Goal: Task Accomplishment & Management: Use online tool/utility

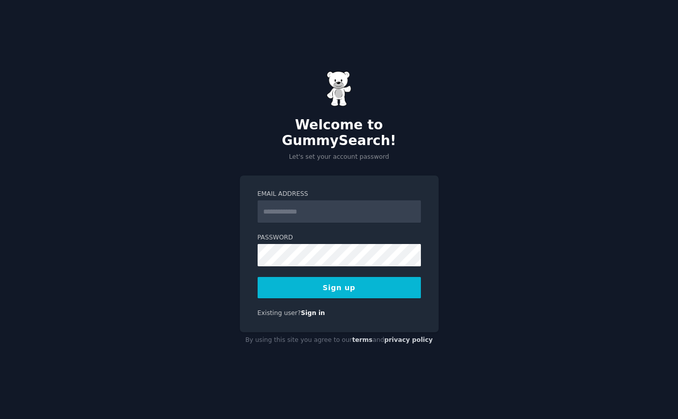
click at [312, 205] on input "Email Address" at bounding box center [339, 211] width 163 height 22
type input "**********"
click at [362, 284] on button "Sign up" at bounding box center [339, 287] width 163 height 21
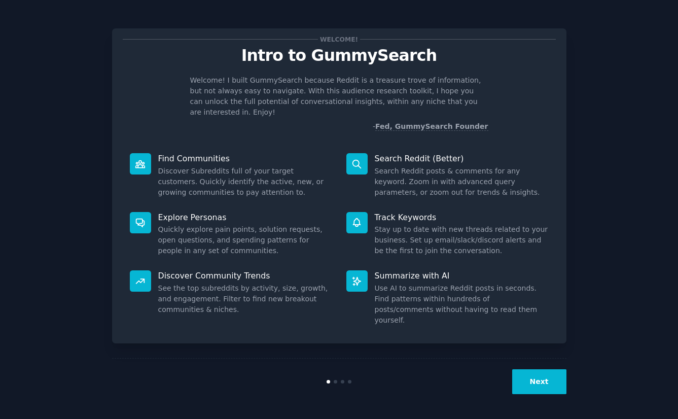
click at [549, 377] on button "Next" at bounding box center [539, 381] width 54 height 25
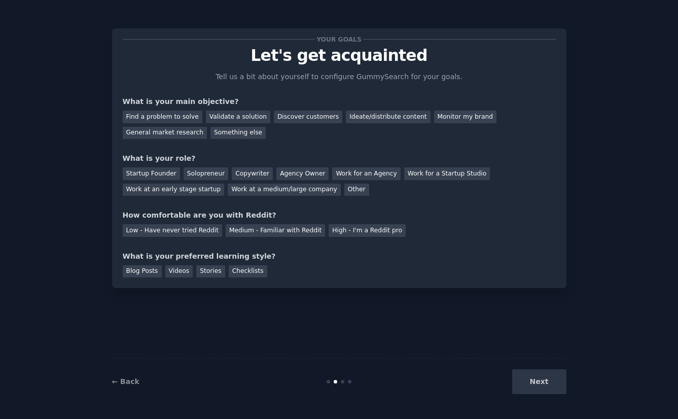
click at [553, 382] on div "Next" at bounding box center [491, 381] width 152 height 25
click at [544, 383] on div "Next" at bounding box center [491, 381] width 152 height 25
click at [233, 117] on div "Validate a solution" at bounding box center [238, 117] width 64 height 13
click at [167, 116] on div "Find a problem to solve" at bounding box center [163, 117] width 80 height 13
click at [193, 171] on div "Solopreneur" at bounding box center [206, 173] width 45 height 13
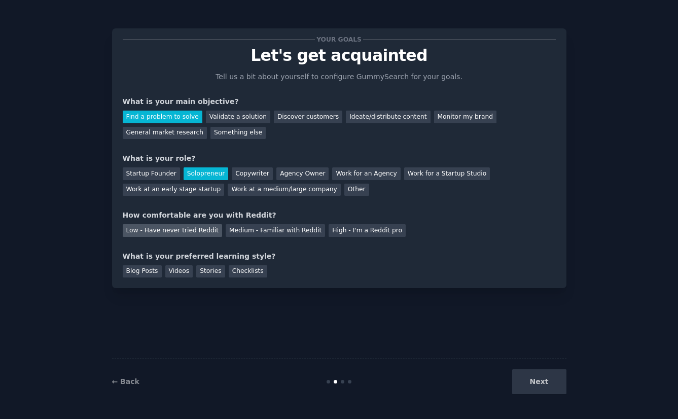
click at [175, 230] on div "Low - Have never tried Reddit" at bounding box center [172, 230] width 99 height 13
click at [239, 273] on div "Checklists" at bounding box center [248, 271] width 39 height 13
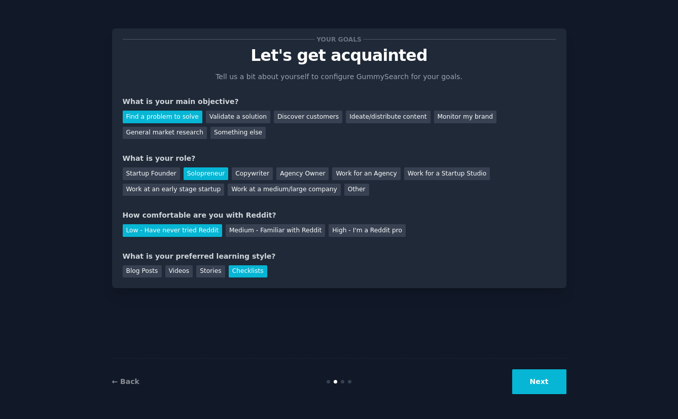
click at [549, 379] on button "Next" at bounding box center [539, 381] width 54 height 25
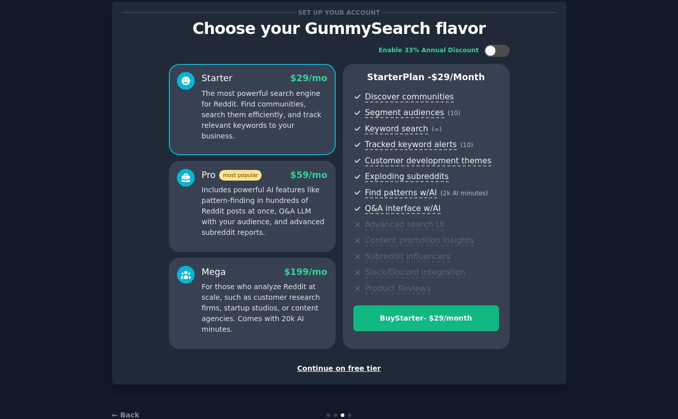
scroll to position [53, 0]
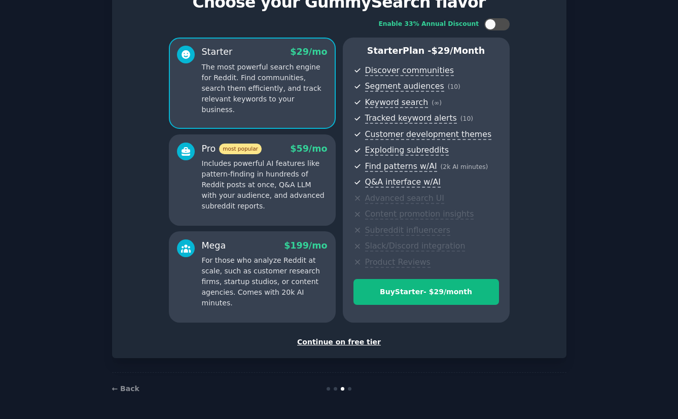
click at [344, 342] on div "Continue on free tier" at bounding box center [339, 342] width 433 height 11
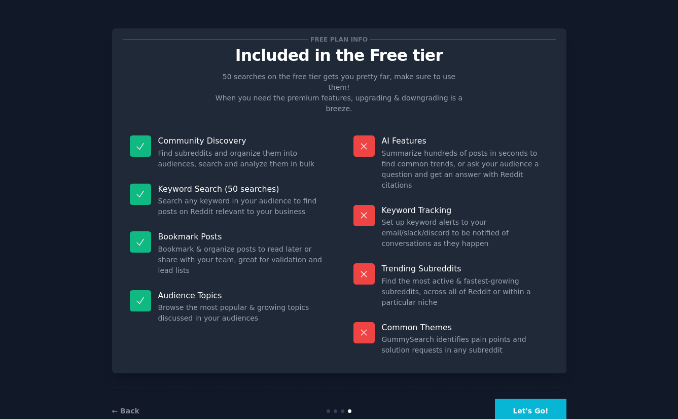
click at [543, 399] on button "Let's Go!" at bounding box center [530, 411] width 71 height 25
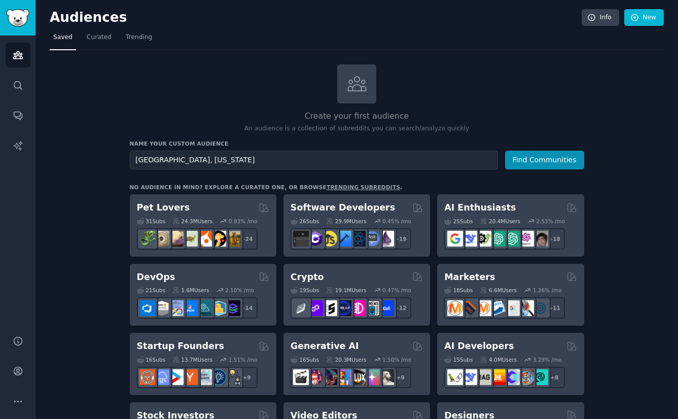
type input "Hillsboro, Oregon"
click at [505, 151] on button "Find Communities" at bounding box center [544, 160] width 79 height 19
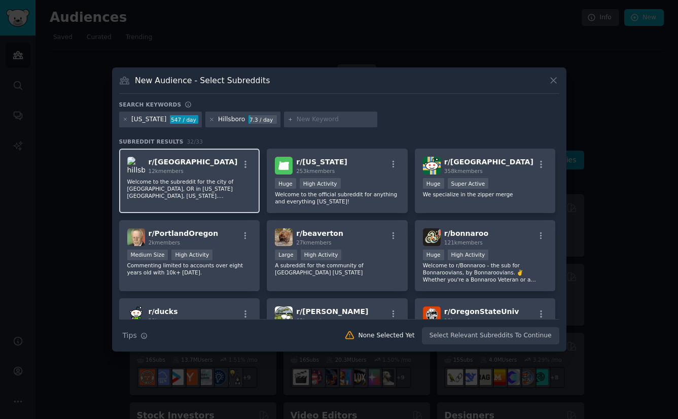
click at [217, 179] on p "Welcome to the subreddit for the city of Hillsboro, OR in Washington County, Or…" at bounding box center [189, 188] width 125 height 21
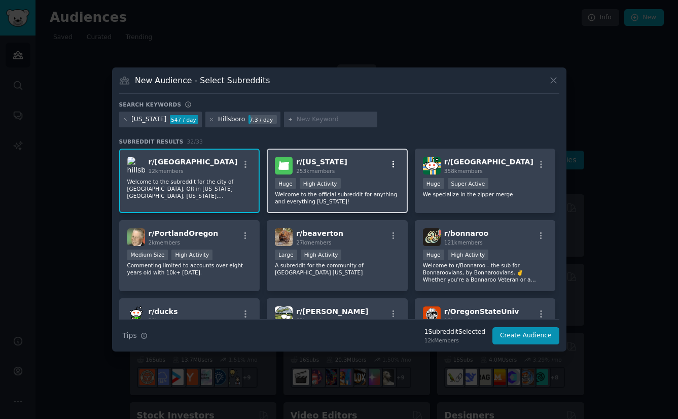
click at [389, 163] on icon "button" at bounding box center [393, 164] width 9 height 9
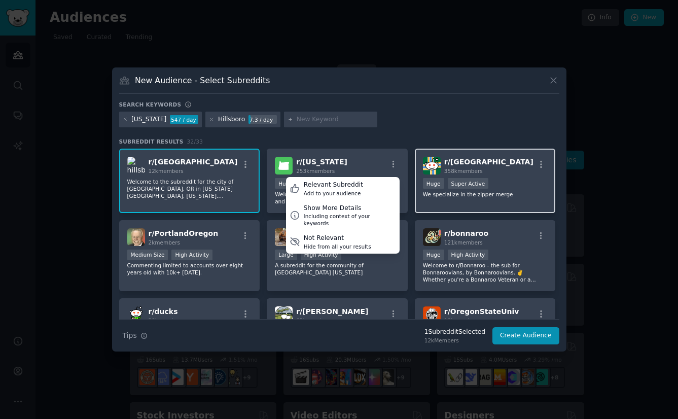
click at [502, 165] on div "r/ Portland 358k members" at bounding box center [485, 166] width 125 height 18
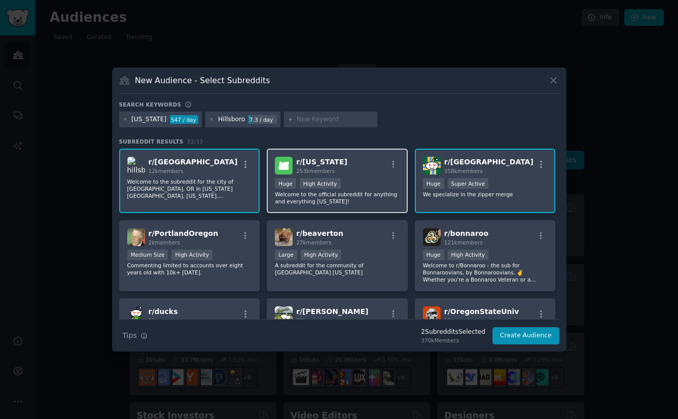
click at [352, 165] on div "r/ oregon 253k members" at bounding box center [337, 166] width 125 height 18
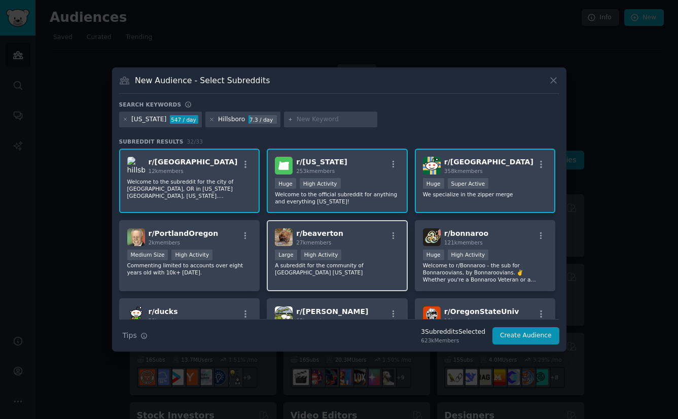
click at [366, 233] on div "r/ beaverton 27k members" at bounding box center [337, 237] width 125 height 18
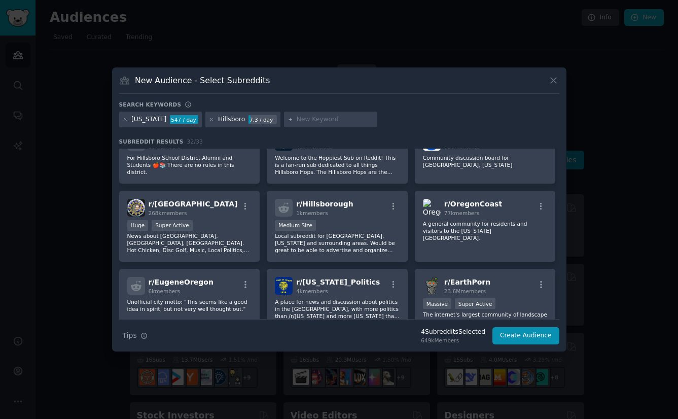
scroll to position [253, 0]
click at [549, 77] on icon at bounding box center [553, 80] width 11 height 11
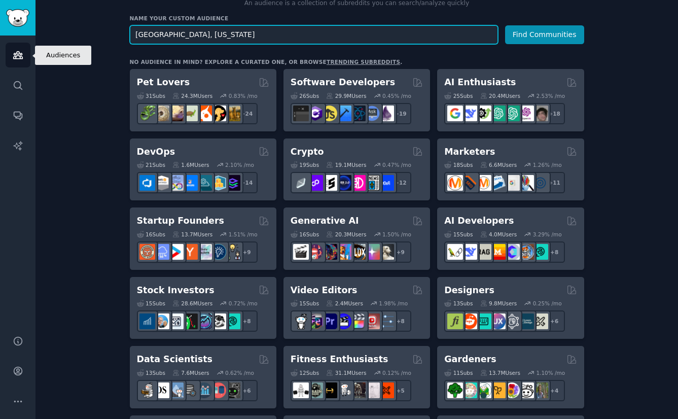
scroll to position [120, 0]
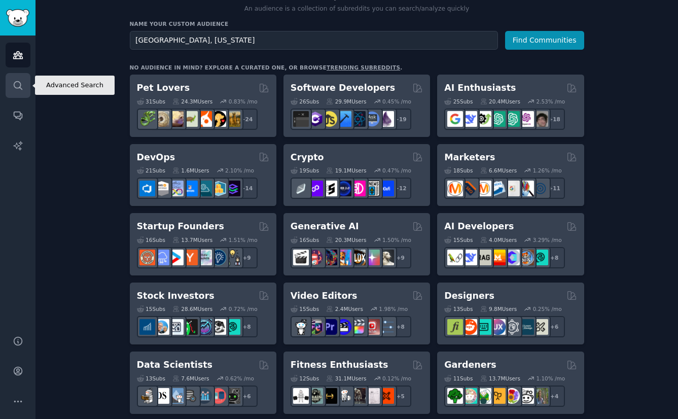
click at [15, 85] on icon "Sidebar" at bounding box center [18, 85] width 11 height 11
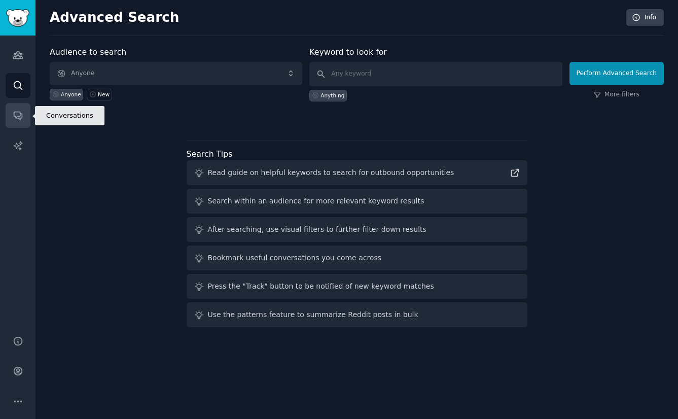
click at [20, 118] on icon "Sidebar" at bounding box center [18, 116] width 8 height 8
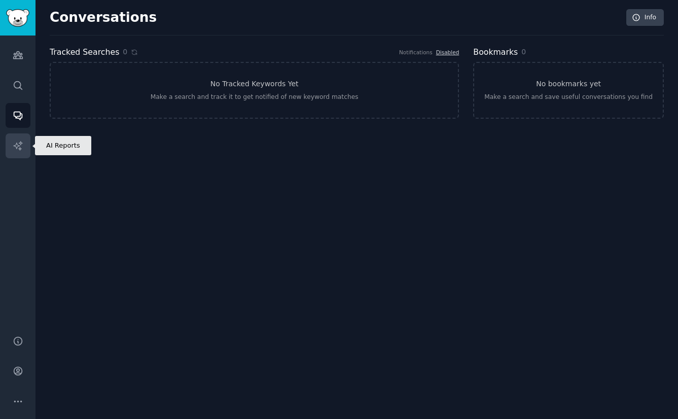
click at [19, 139] on link "AI Reports" at bounding box center [18, 145] width 25 height 25
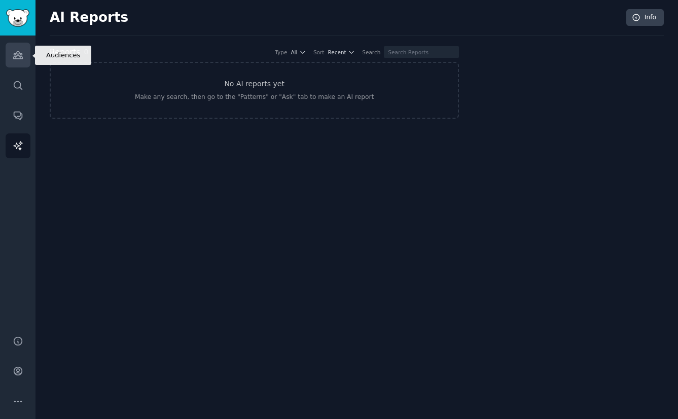
click at [14, 60] on icon "Sidebar" at bounding box center [18, 55] width 11 height 11
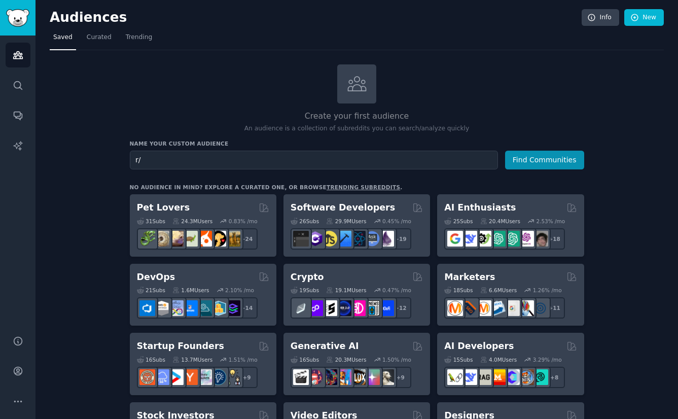
type input "r"
type input "J"
type input "Hillsboro [US_STATE]"
click at [505, 151] on button "Find Communities" at bounding box center [544, 160] width 79 height 19
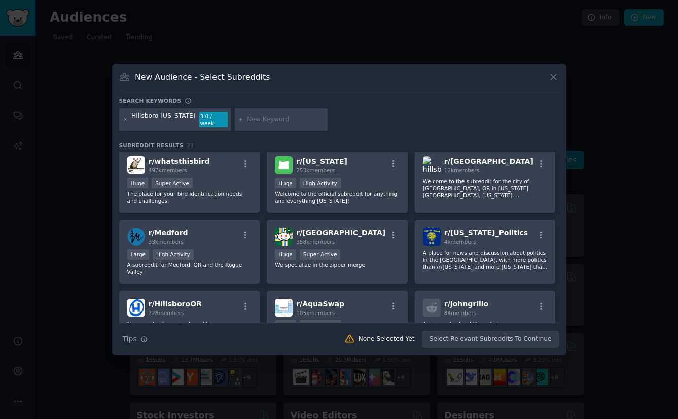
scroll to position [5, 0]
click at [442, 183] on p "Welcome to the subreddit for the city of [GEOGRAPHIC_DATA], OR in [US_STATE][GE…" at bounding box center [485, 187] width 125 height 21
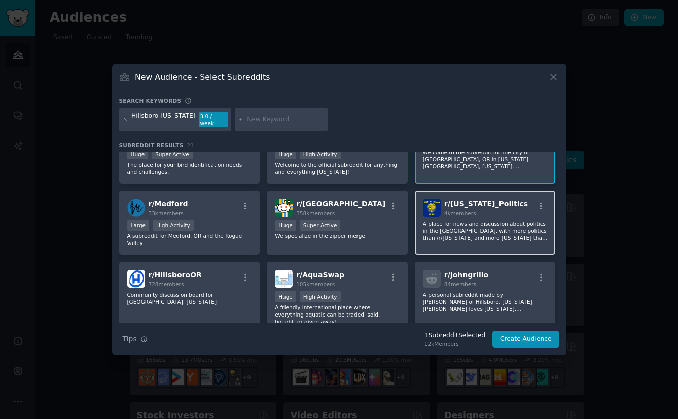
scroll to position [37, 0]
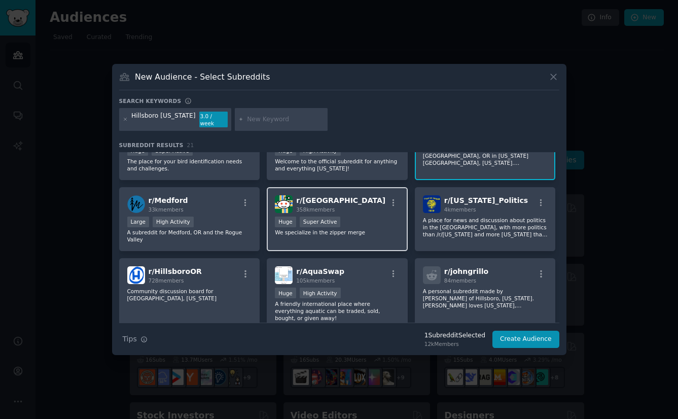
click at [362, 196] on div "r/ Portland 358k members" at bounding box center [337, 204] width 125 height 18
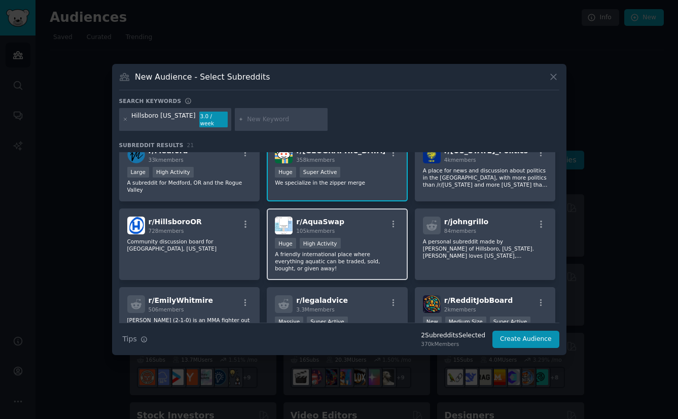
scroll to position [77, 0]
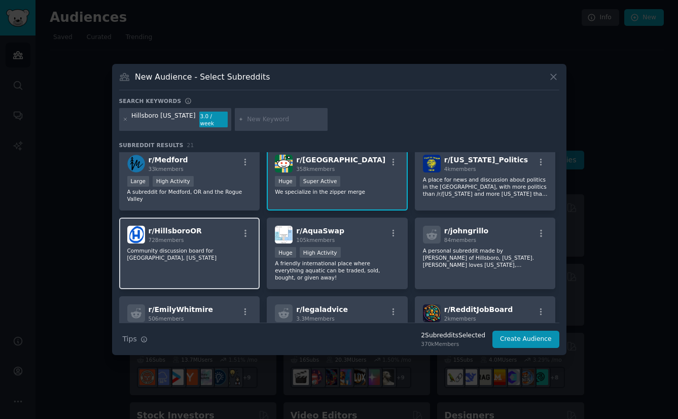
click at [170, 261] on div "r/ HillsboroOR 728 members Community discussion board for Hillsboro, Oregon" at bounding box center [189, 254] width 141 height 72
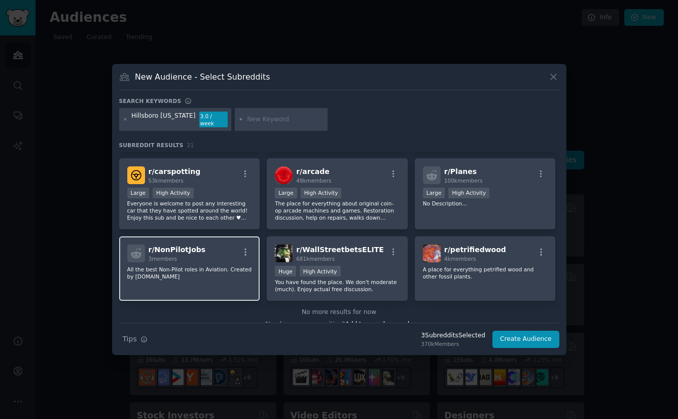
scroll to position [385, 0]
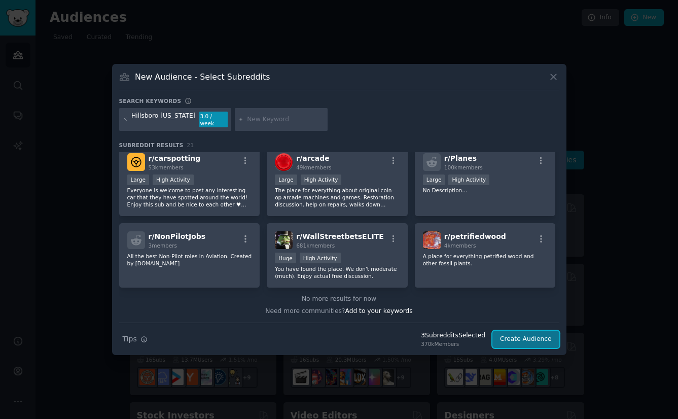
click at [549, 335] on button "Create Audience" at bounding box center [526, 339] width 67 height 17
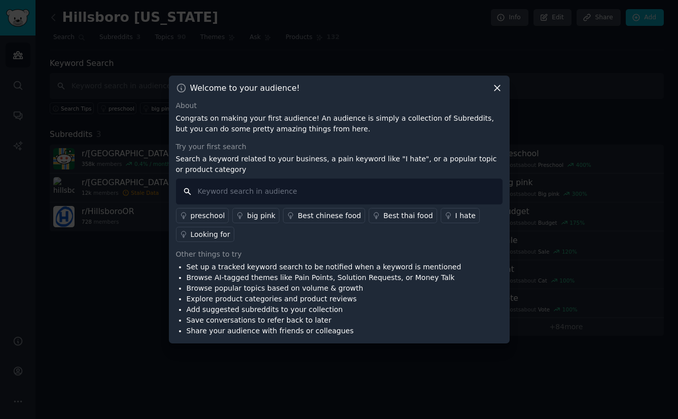
click at [254, 193] on input "text" at bounding box center [339, 192] width 327 height 26
type input "Downtown hillsboro"
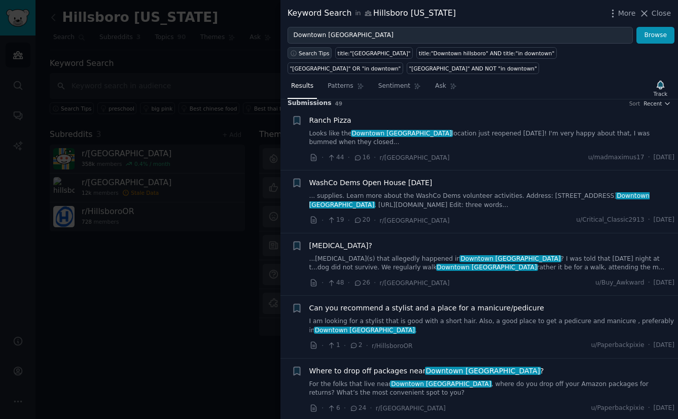
scroll to position [15, 0]
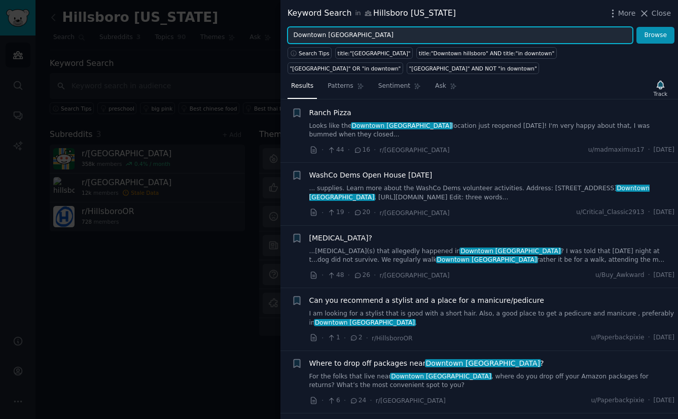
drag, startPoint x: 378, startPoint y: 36, endPoint x: 284, endPoint y: 35, distance: 94.4
click at [284, 35] on div "Downtown hillsboro Browse" at bounding box center [480, 35] width 398 height 17
click at [637, 27] on button "Browse" at bounding box center [656, 35] width 38 height 17
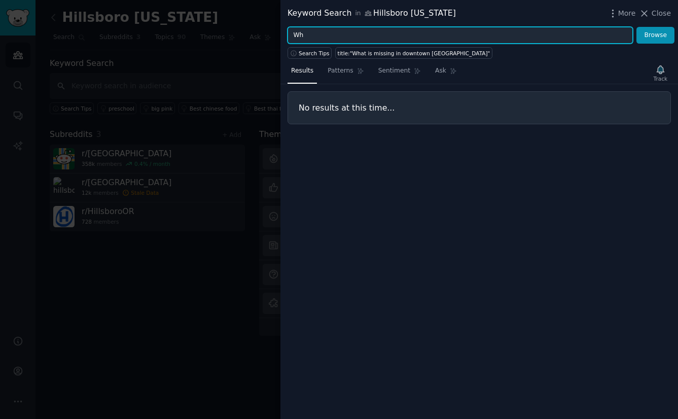
type input "W"
type input "better restaurants in downtown hillsboro"
click at [637, 27] on button "Browse" at bounding box center [656, 35] width 38 height 17
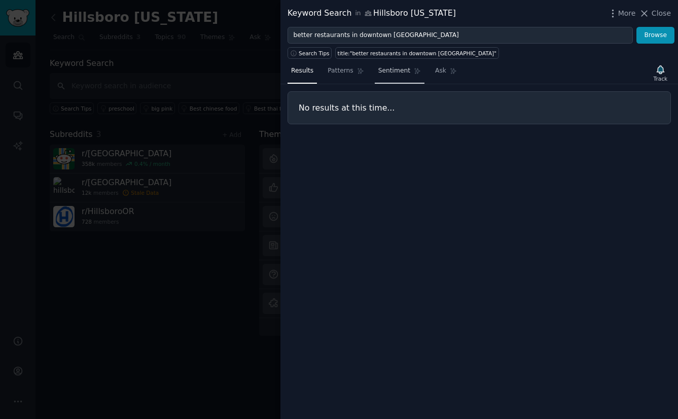
click at [392, 70] on span "Sentiment" at bounding box center [394, 70] width 32 height 9
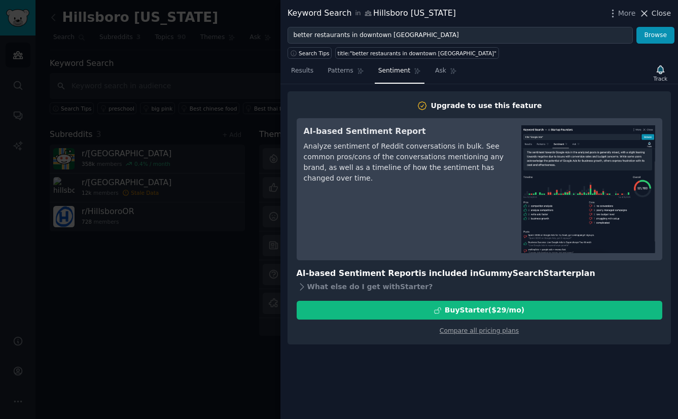
click at [666, 13] on span "Close" at bounding box center [661, 13] width 19 height 11
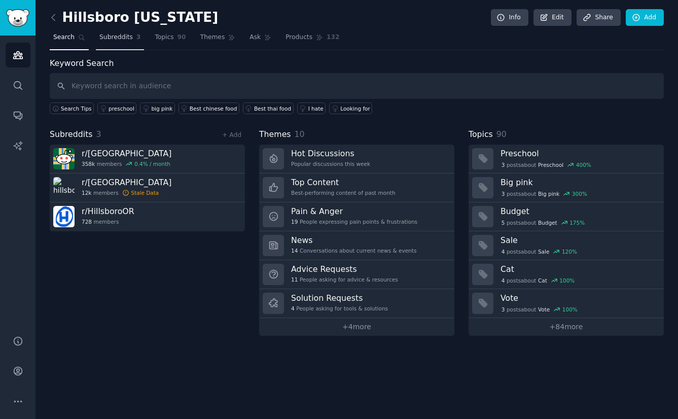
click at [108, 39] on span "Subreddits" at bounding box center [115, 37] width 33 height 9
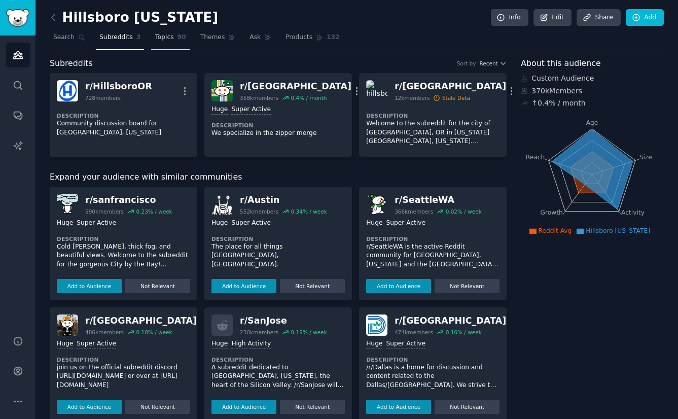
click at [165, 39] on span "Topics" at bounding box center [164, 37] width 19 height 9
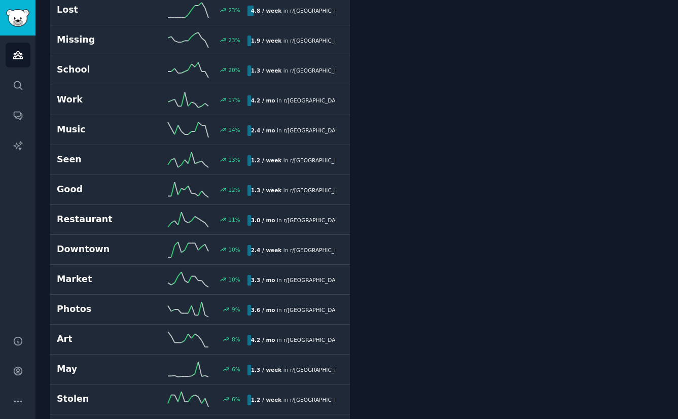
scroll to position [716, 0]
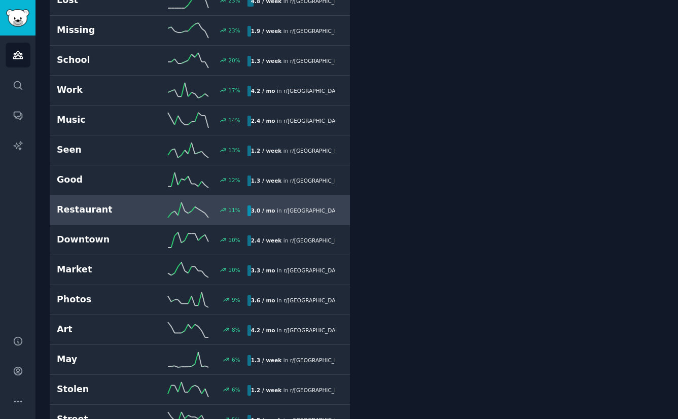
click at [261, 212] on b "3.0 / mo" at bounding box center [263, 211] width 24 height 6
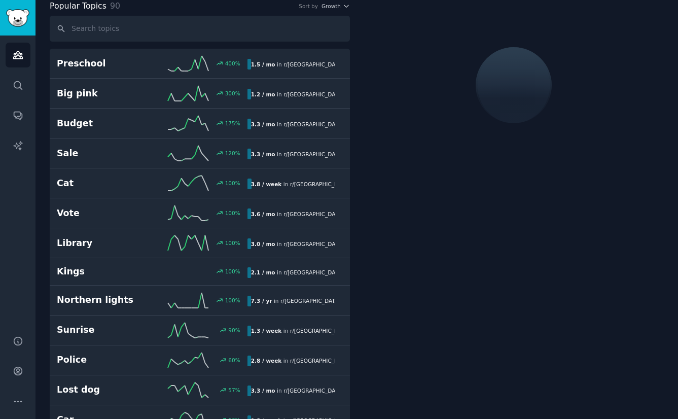
scroll to position [57, 0]
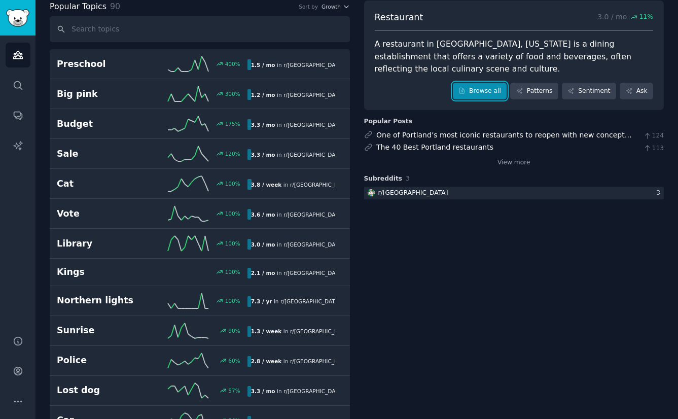
click at [477, 90] on link "Browse all" at bounding box center [480, 91] width 54 height 17
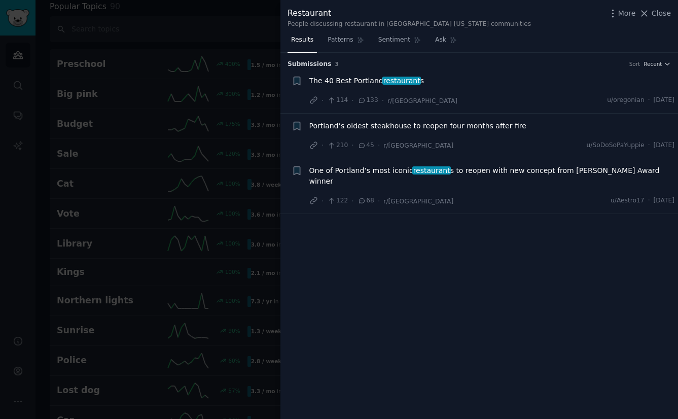
drag, startPoint x: 658, startPoint y: 11, endPoint x: 667, endPoint y: 12, distance: 8.6
click at [660, 12] on span "Close" at bounding box center [661, 13] width 19 height 11
